Goal: Register for event/course

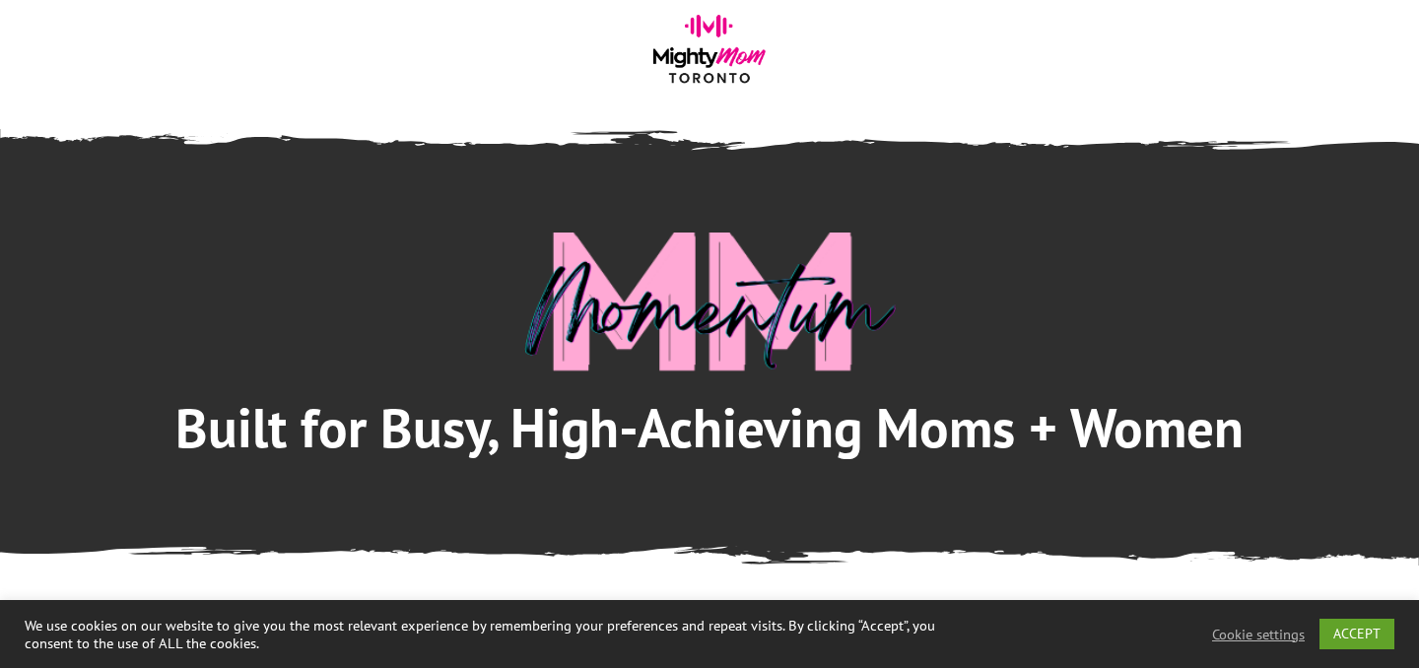
click at [724, 56] on img at bounding box center [709, 54] width 128 height 79
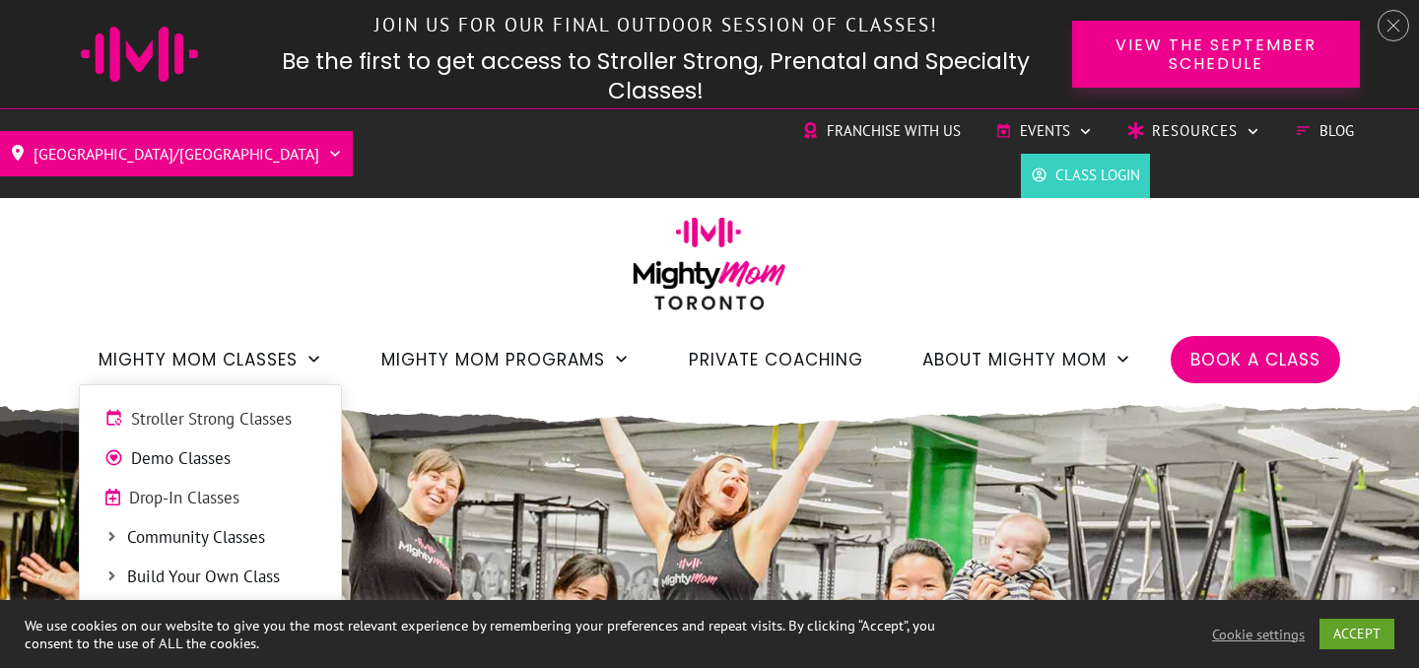
click at [214, 460] on span "Demo Classes" at bounding box center [223, 459] width 185 height 26
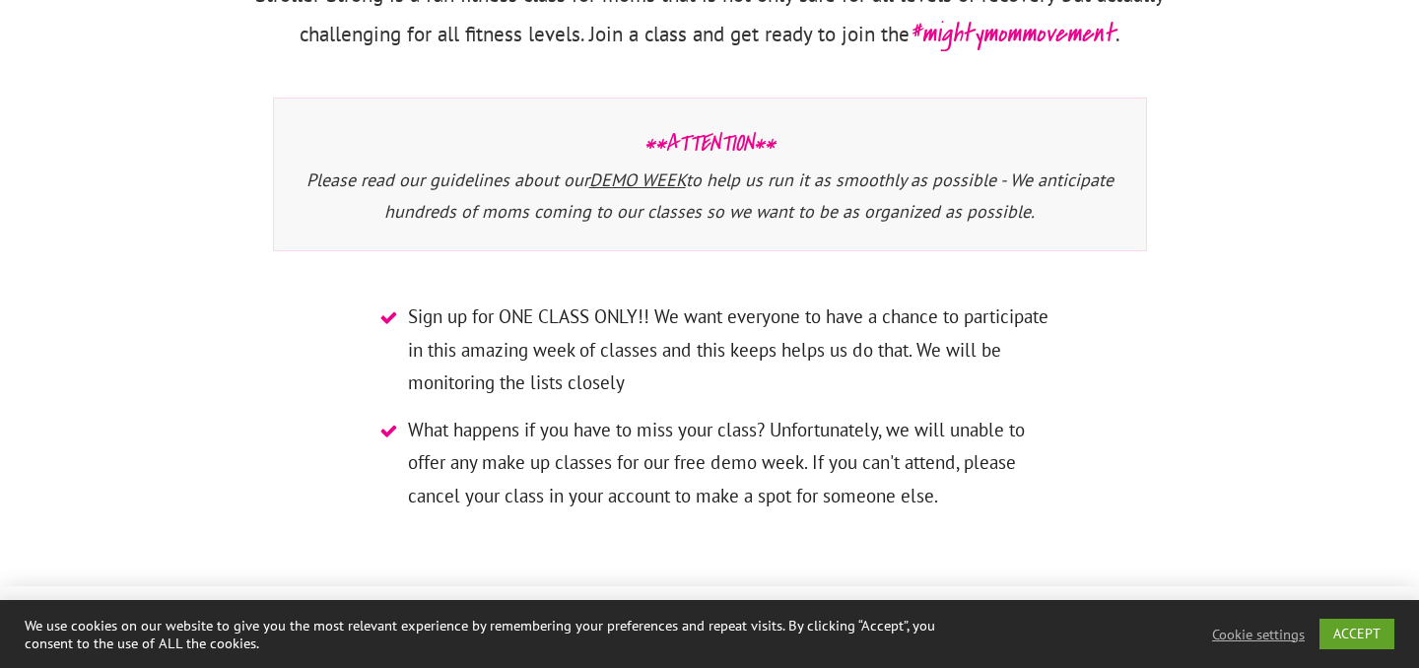
scroll to position [1002, 0]
